Goal: Information Seeking & Learning: Understand process/instructions

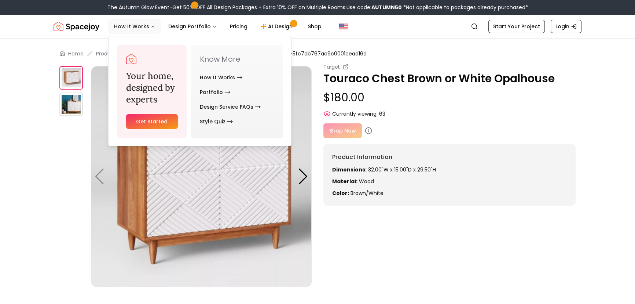
click at [136, 28] on button "How It Works" at bounding box center [134, 26] width 53 height 15
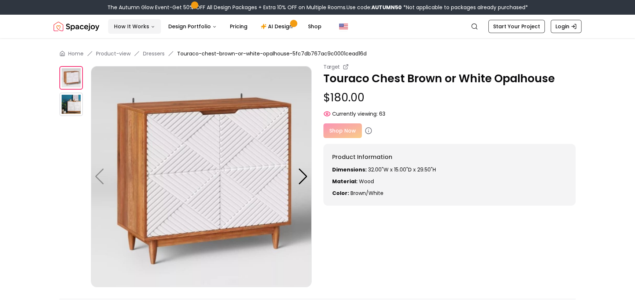
click at [151, 26] on icon "Main" at bounding box center [153, 27] width 4 height 4
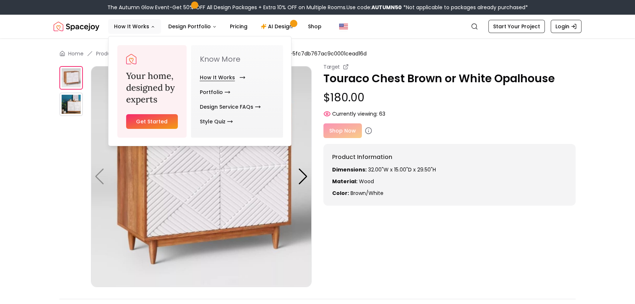
click at [220, 76] on link "How It Works" at bounding box center [221, 77] width 43 height 15
